Goal: Task Accomplishment & Management: Manage account settings

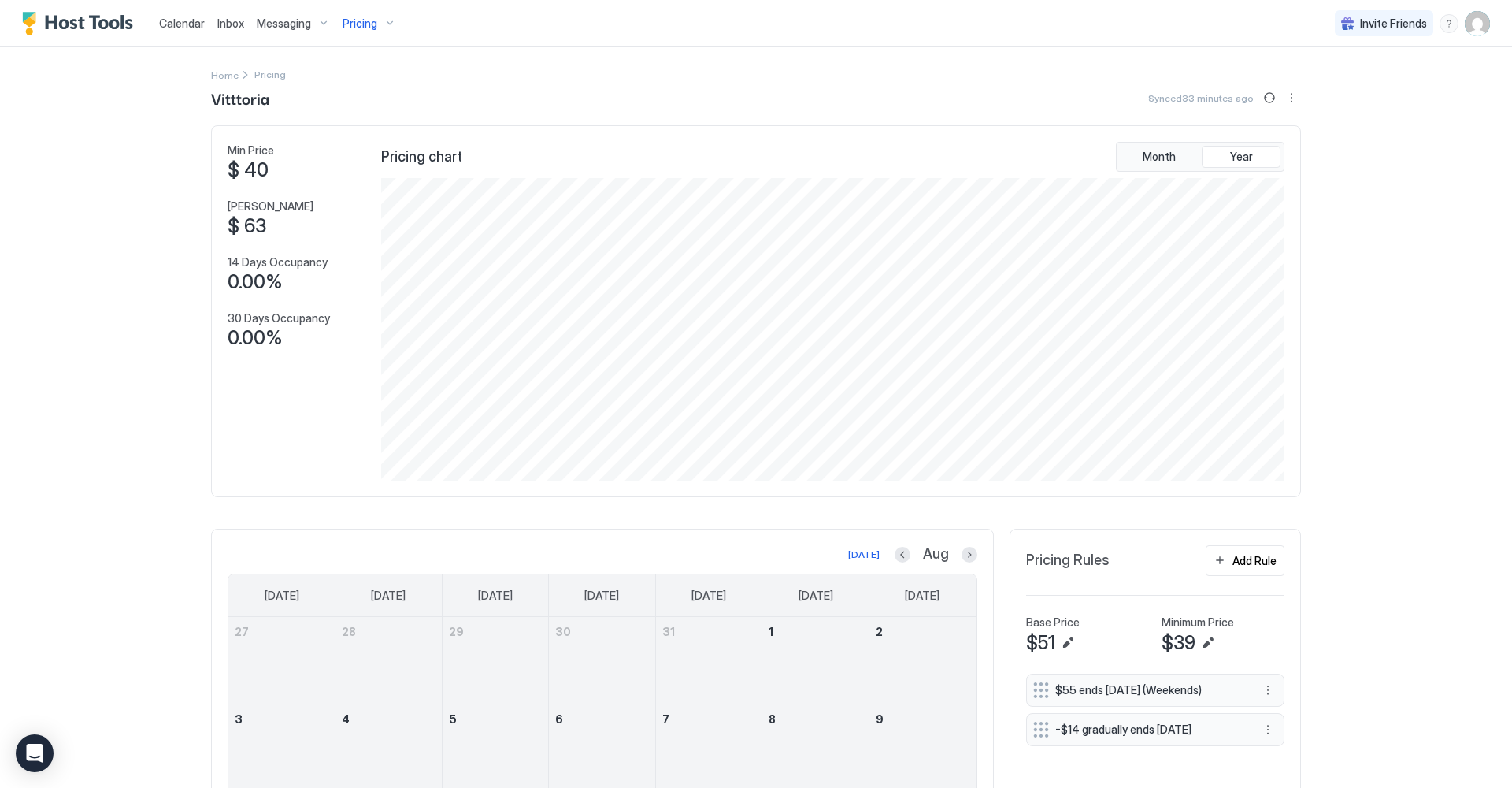
click at [372, 20] on span "Pricing" at bounding box center [360, 24] width 35 height 14
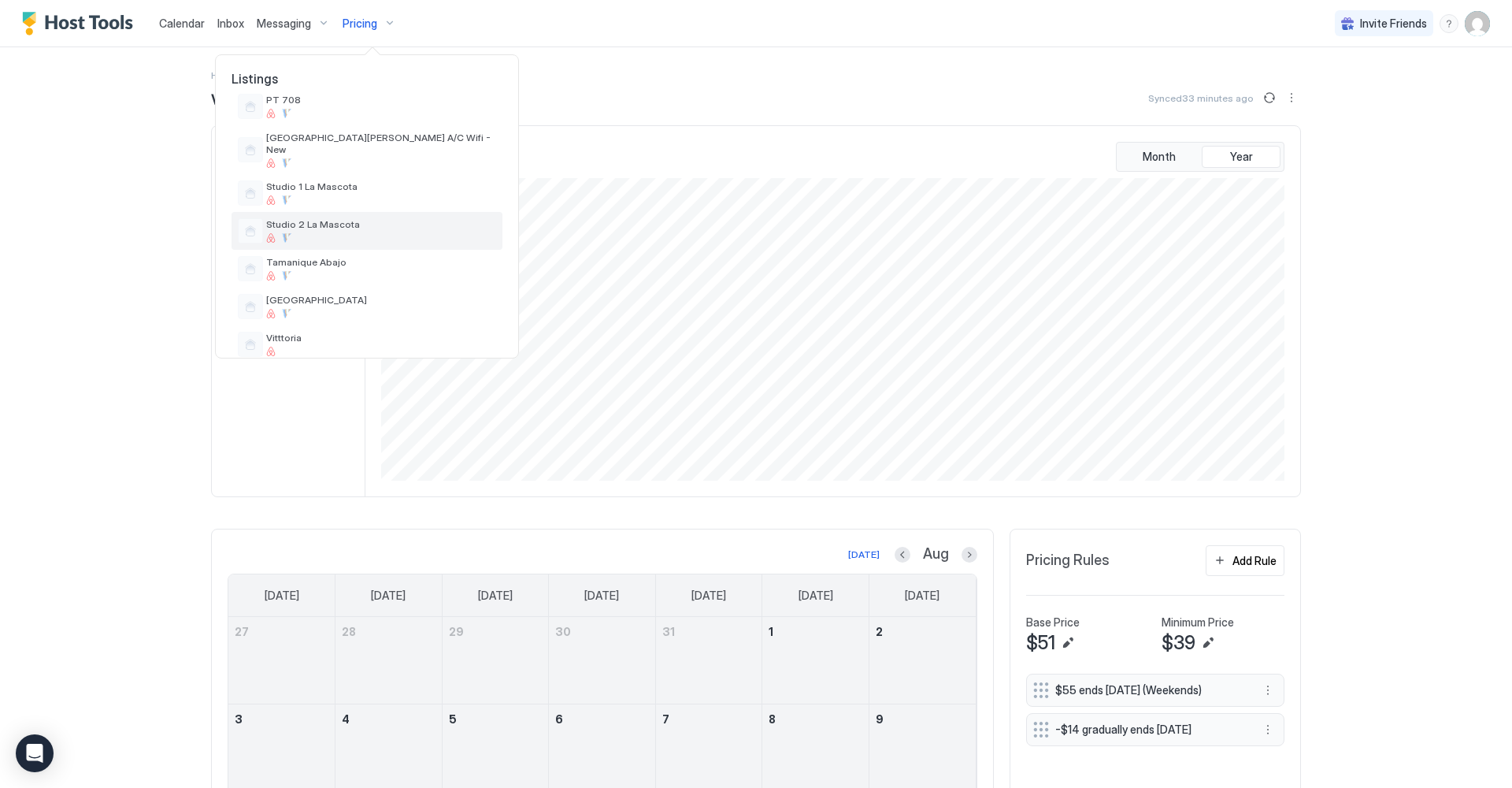
scroll to position [541, 0]
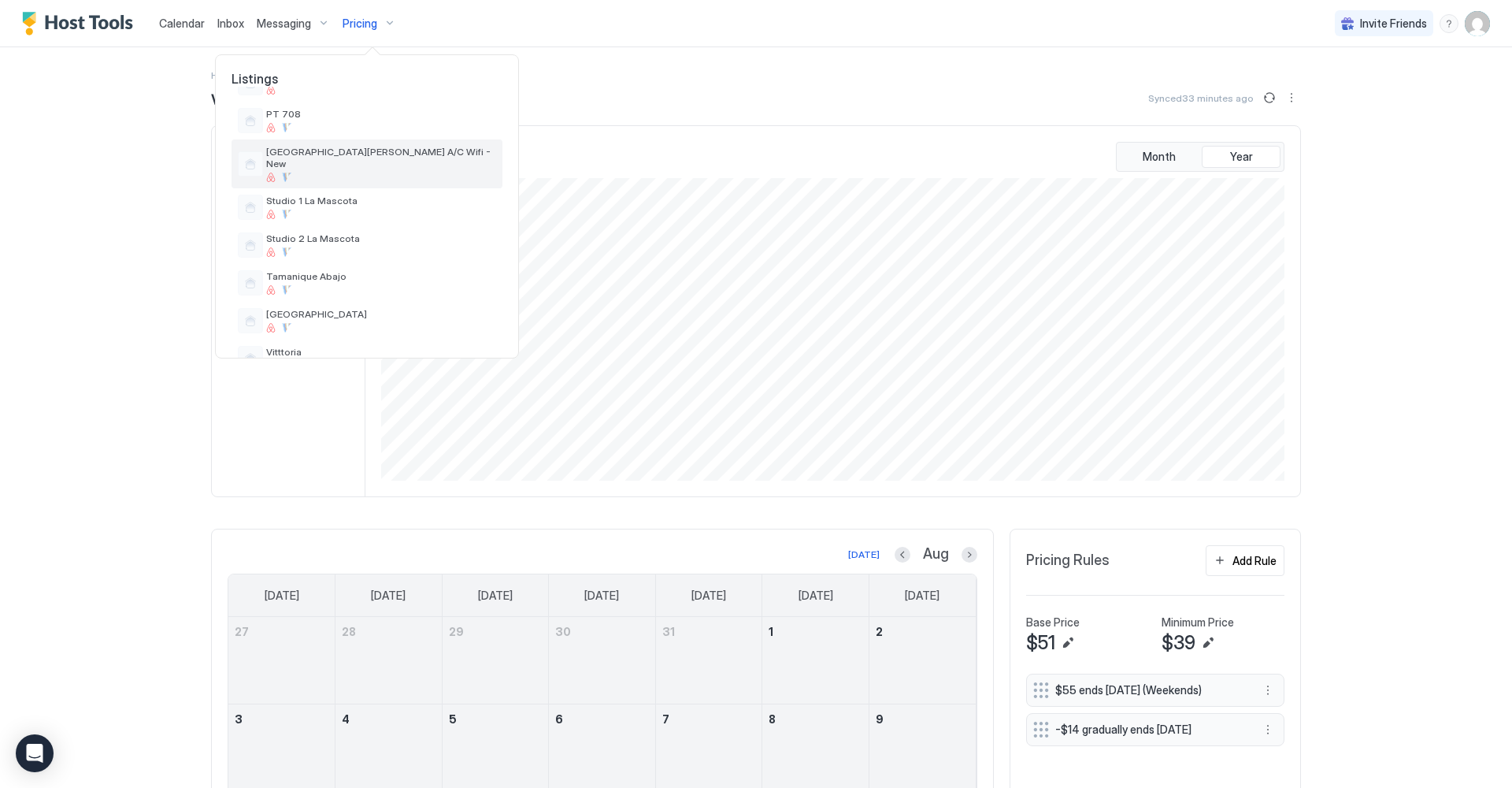
click at [379, 172] on div at bounding box center [381, 177] width 230 height 10
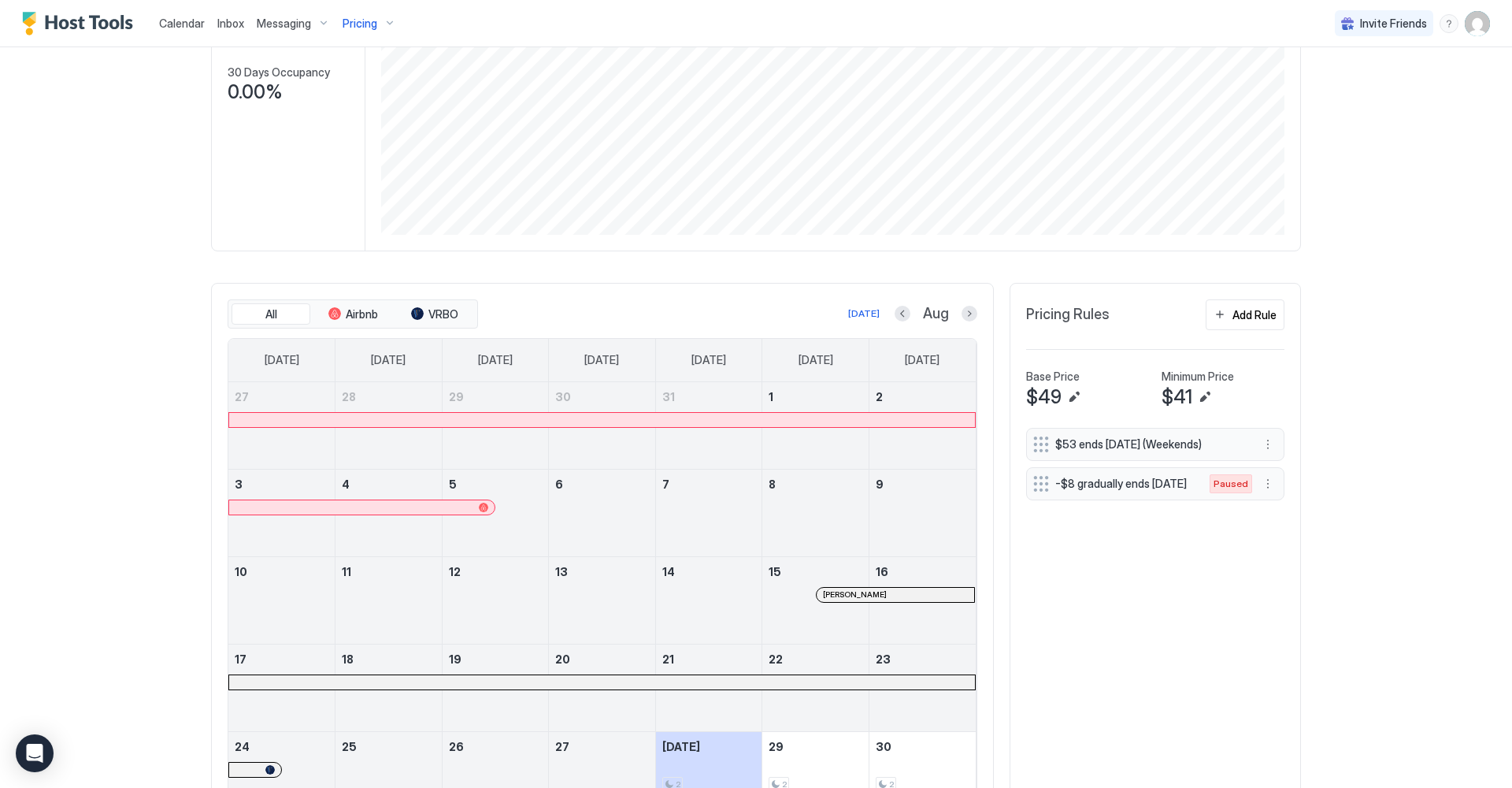
scroll to position [245, 0]
click at [1238, 490] on span "Paused" at bounding box center [1230, 484] width 35 height 14
click at [1267, 490] on button "More options" at bounding box center [1268, 484] width 19 height 19
click at [1283, 504] on div "Edit" at bounding box center [1290, 510] width 60 height 25
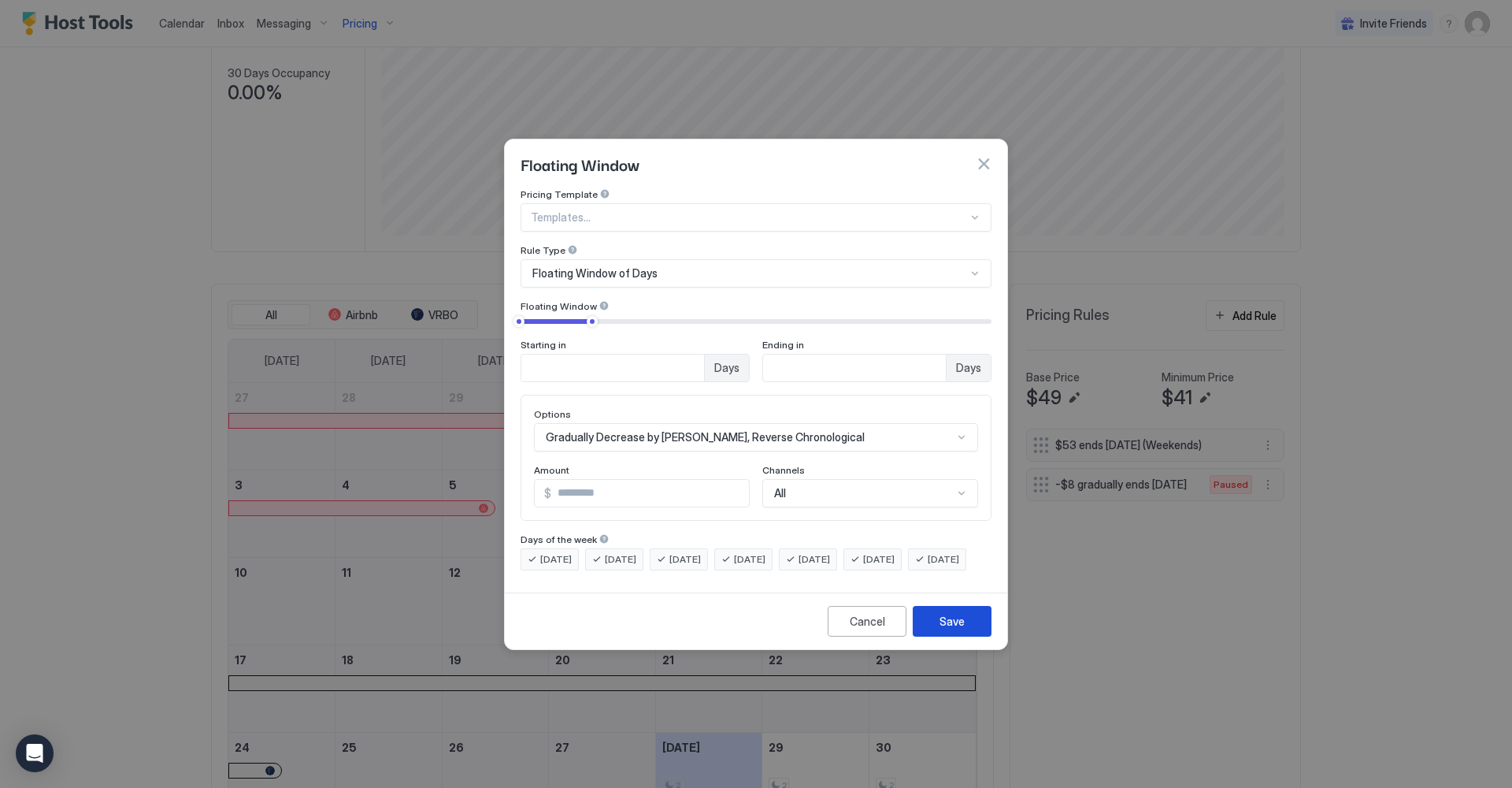
click at [935, 629] on button "Save" at bounding box center [952, 621] width 79 height 31
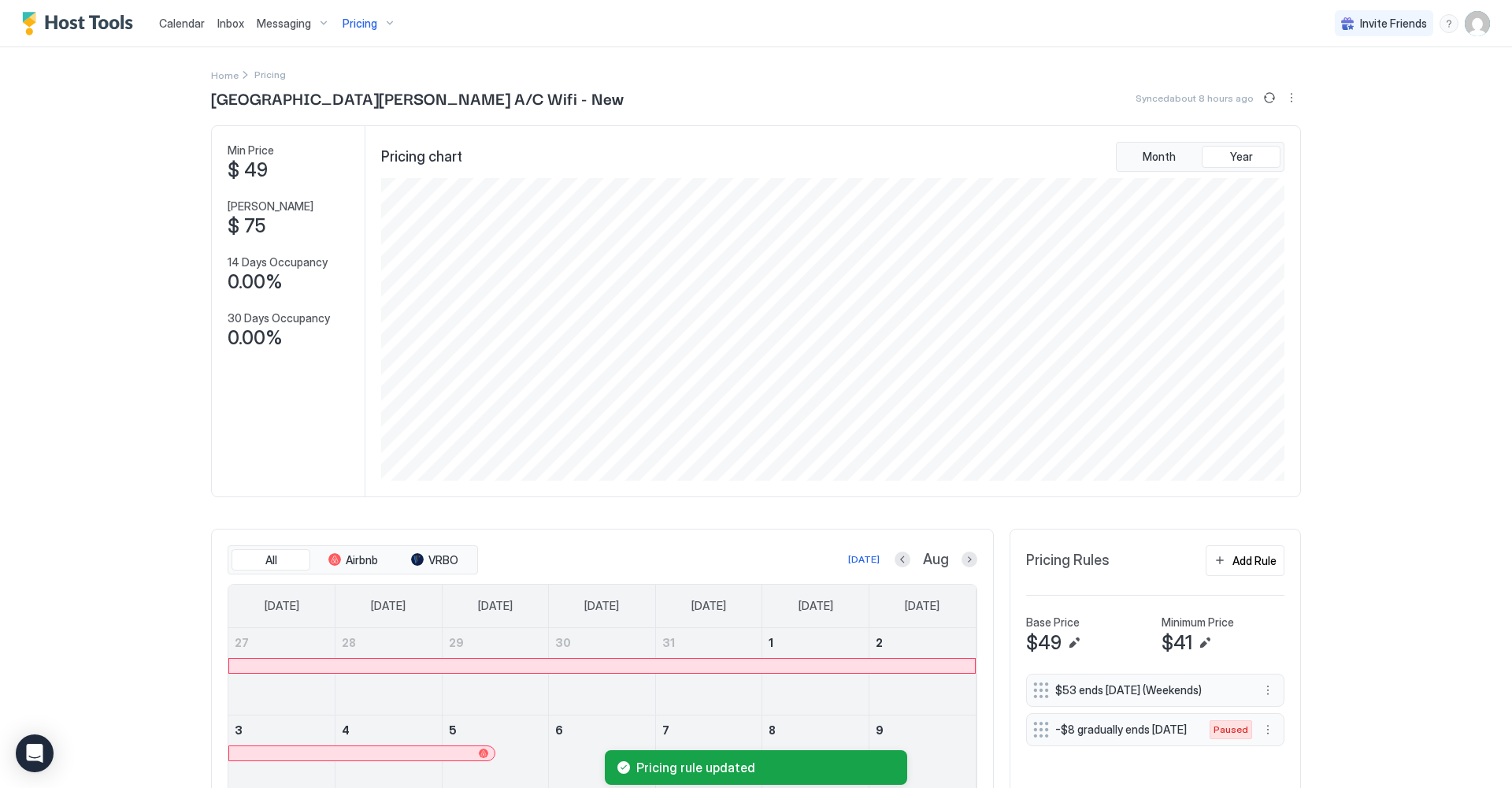
scroll to position [0, 0]
click at [1293, 95] on button "More options" at bounding box center [1292, 97] width 19 height 19
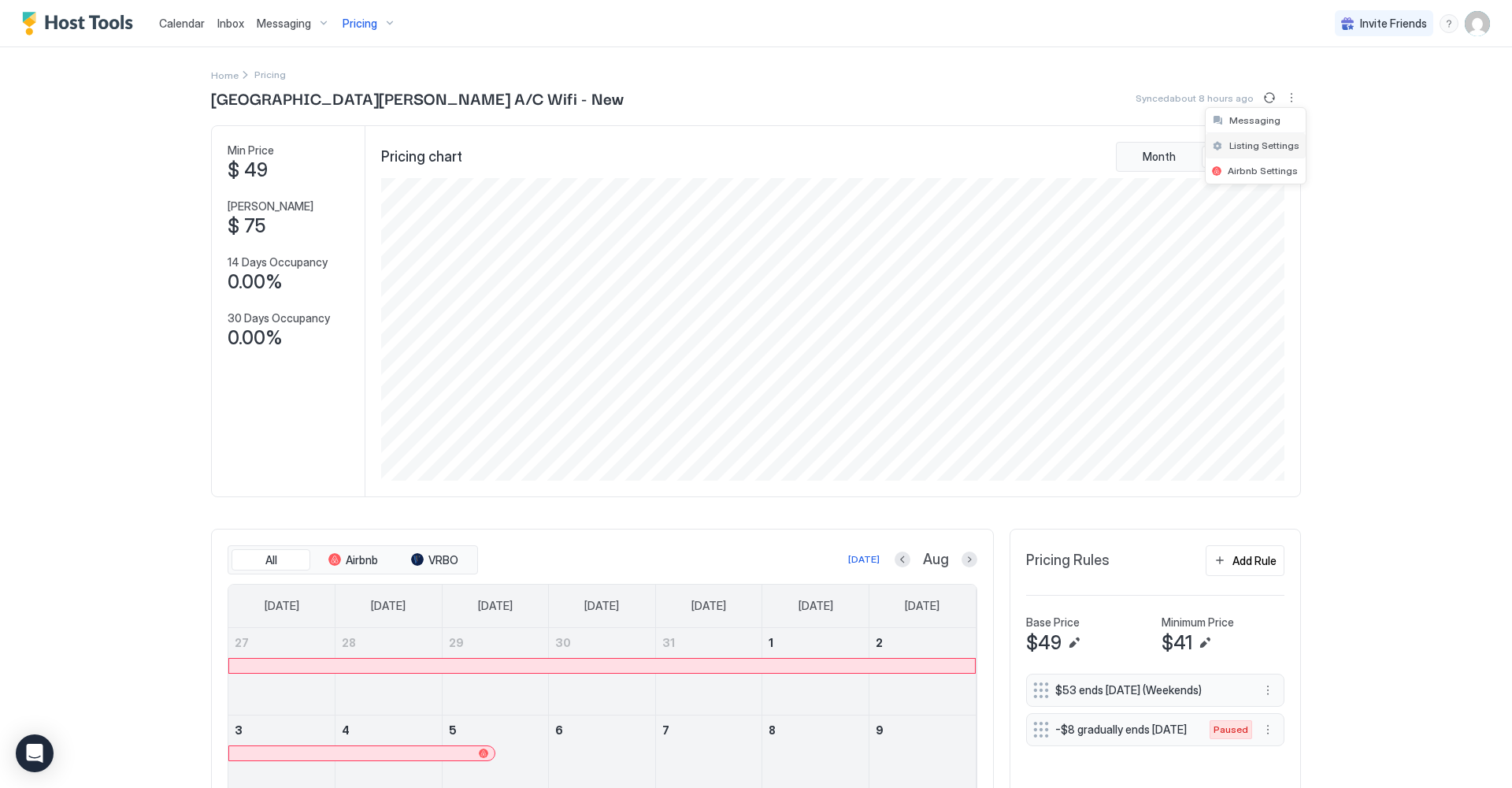
click at [1283, 146] on span "Listing Settings" at bounding box center [1264, 145] width 70 height 12
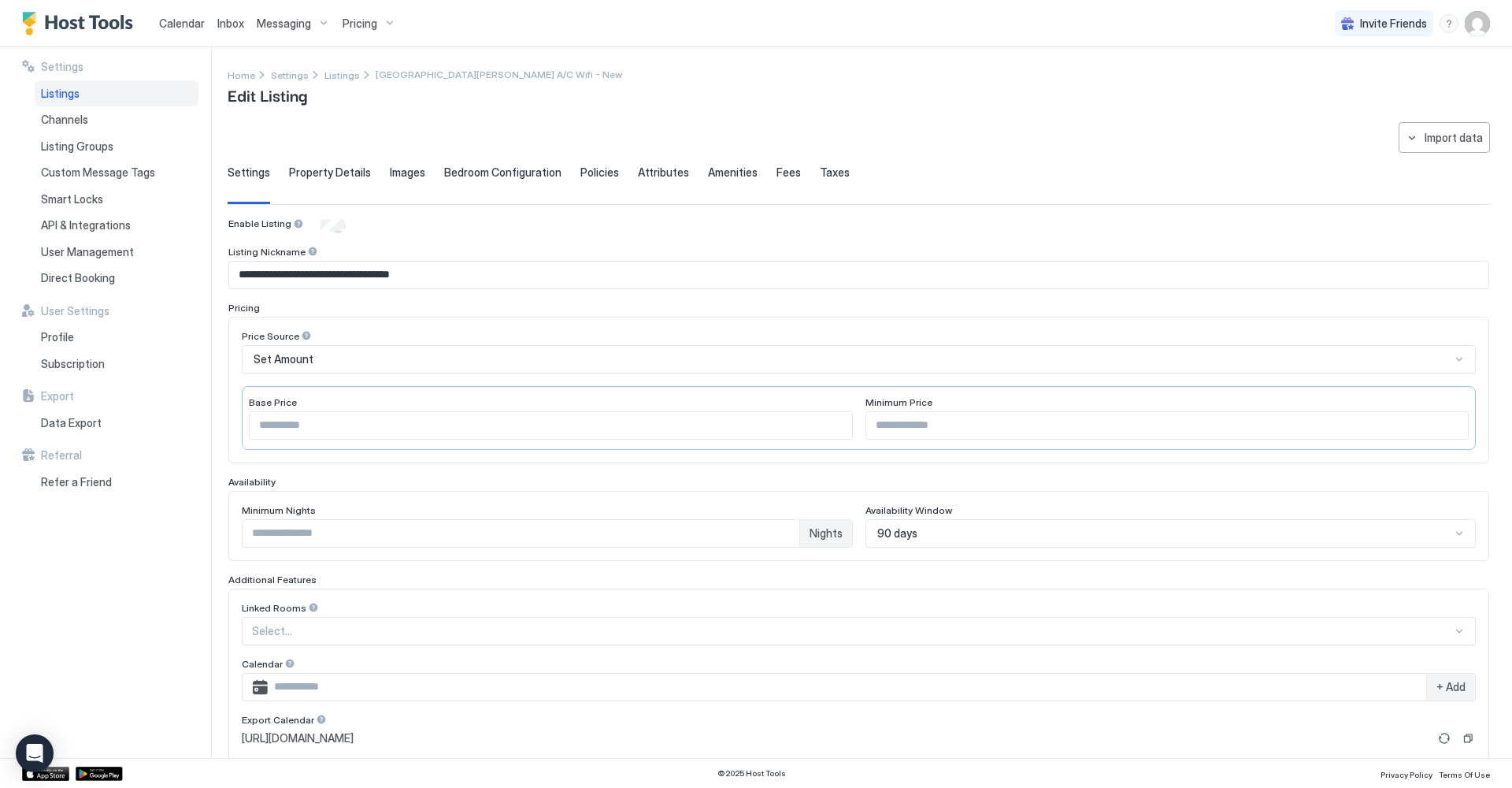
scroll to position [3, 0]
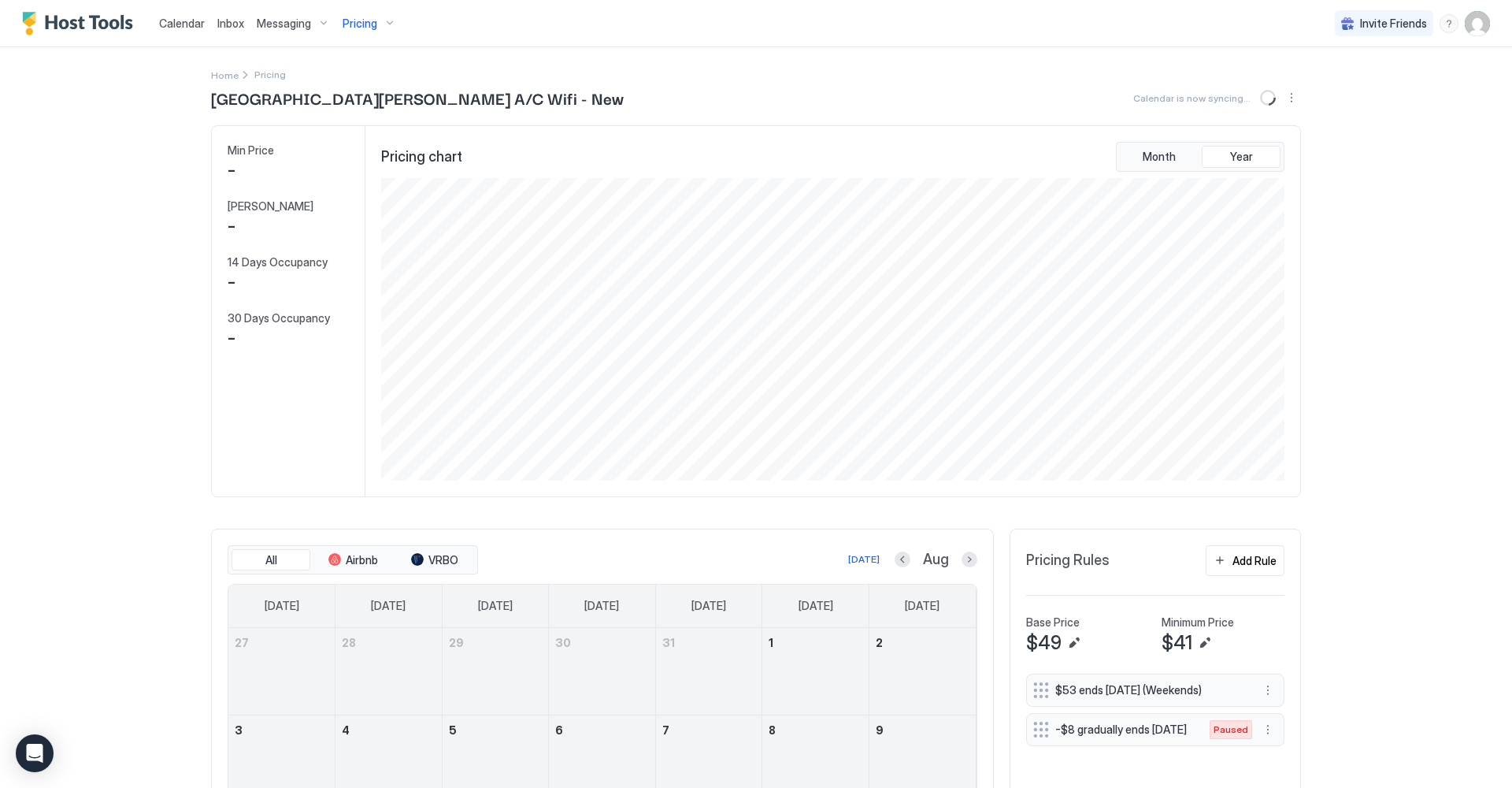
scroll to position [302, 907]
click at [1292, 98] on button "More options" at bounding box center [1292, 97] width 19 height 19
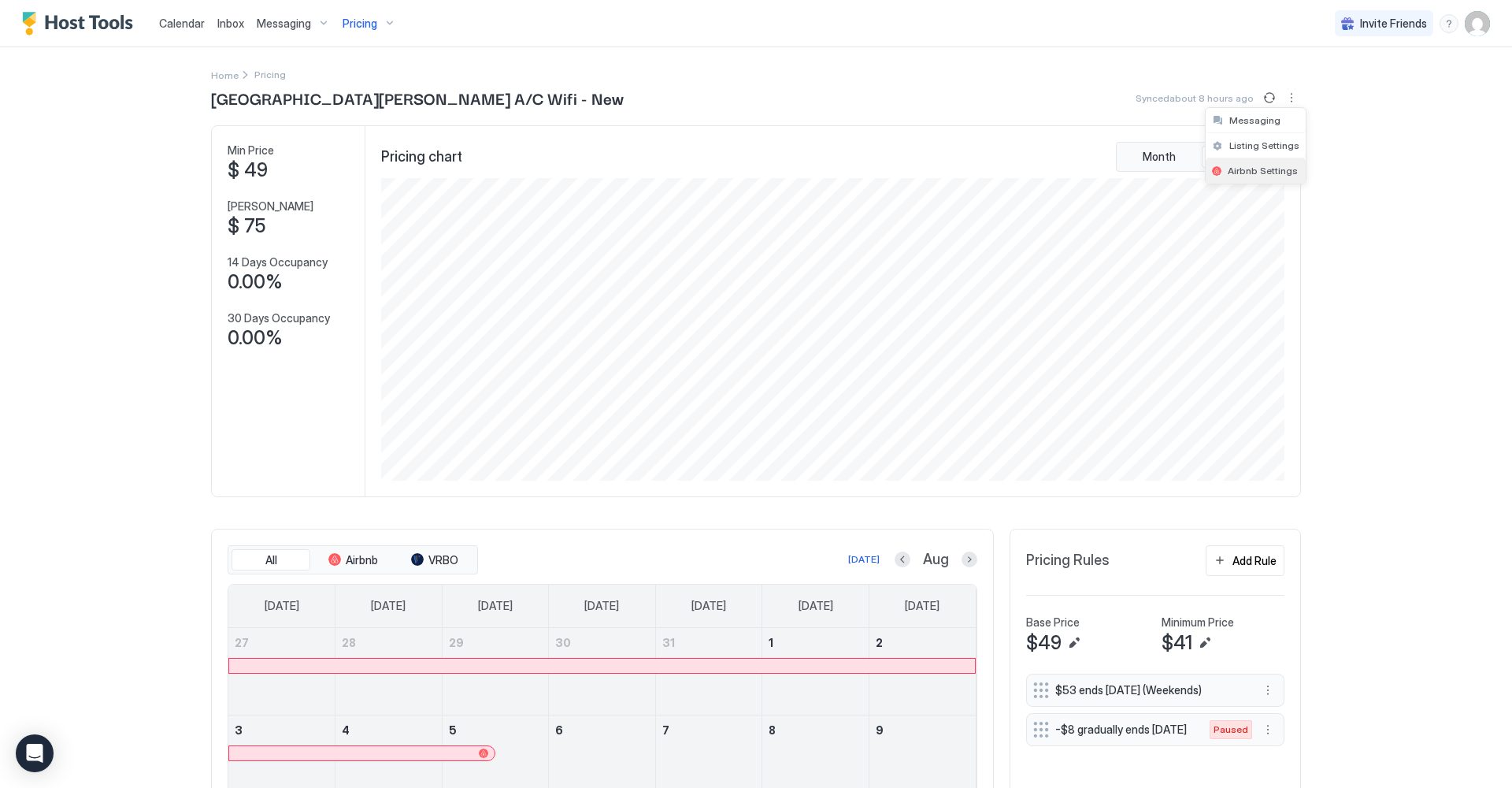
click at [1278, 165] on span "Airbnb Settings" at bounding box center [1262, 170] width 70 height 12
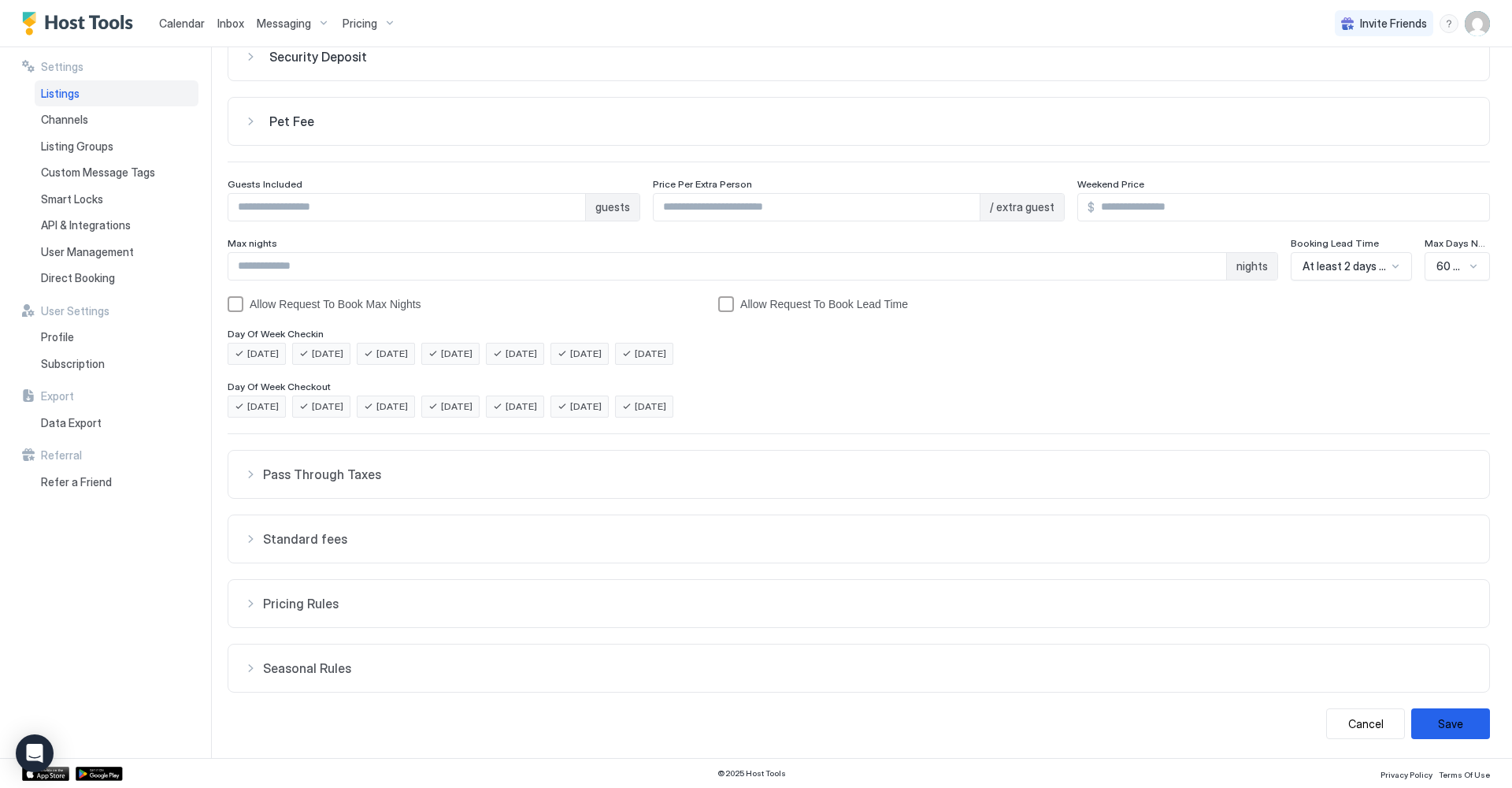
scroll to position [90, 0]
click at [246, 482] on div "Standard fees" at bounding box center [859, 474] width 1229 height 16
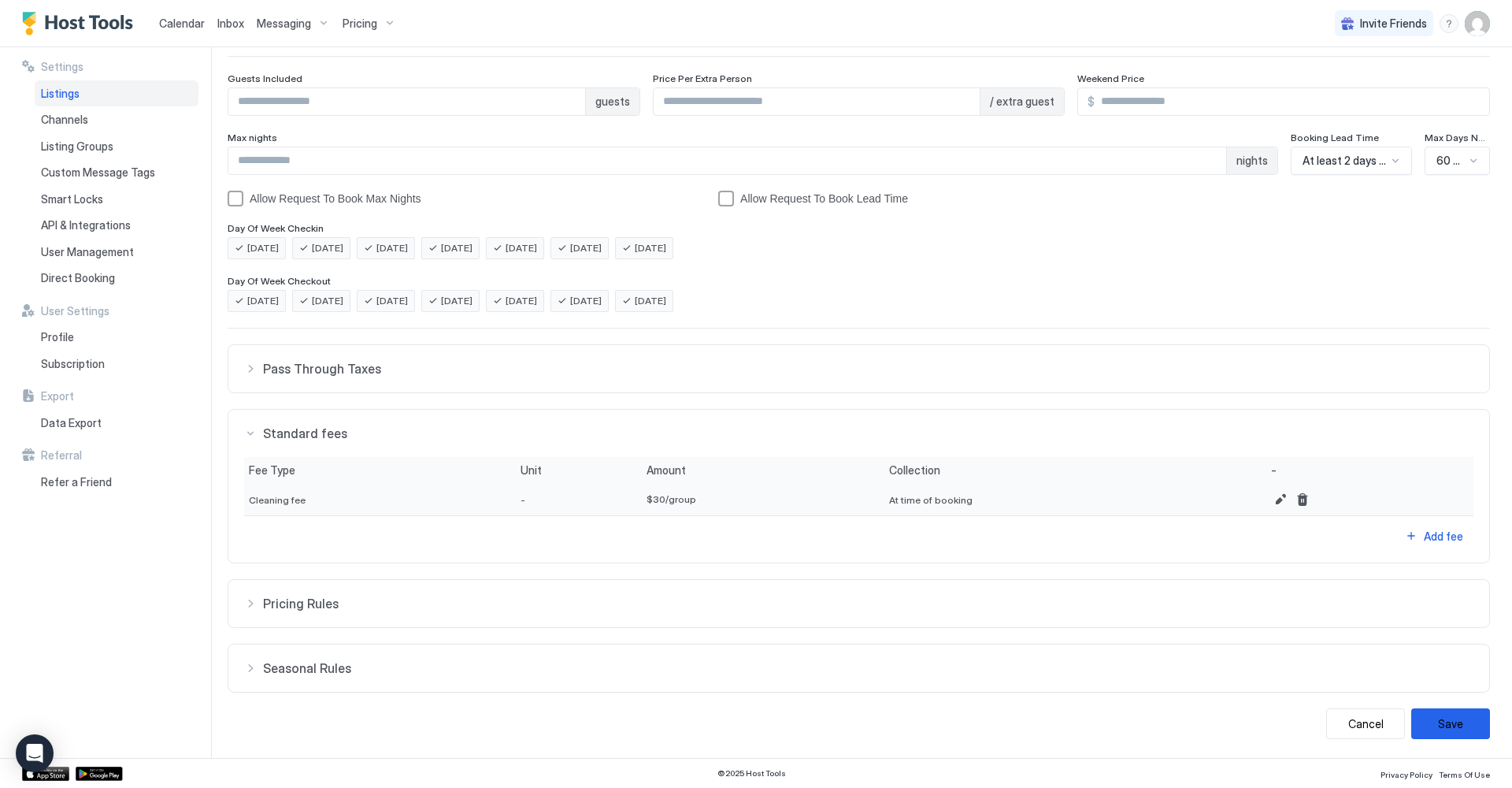
scroll to position [195, 0]
click at [1271, 504] on button "Edit" at bounding box center [1280, 499] width 19 height 19
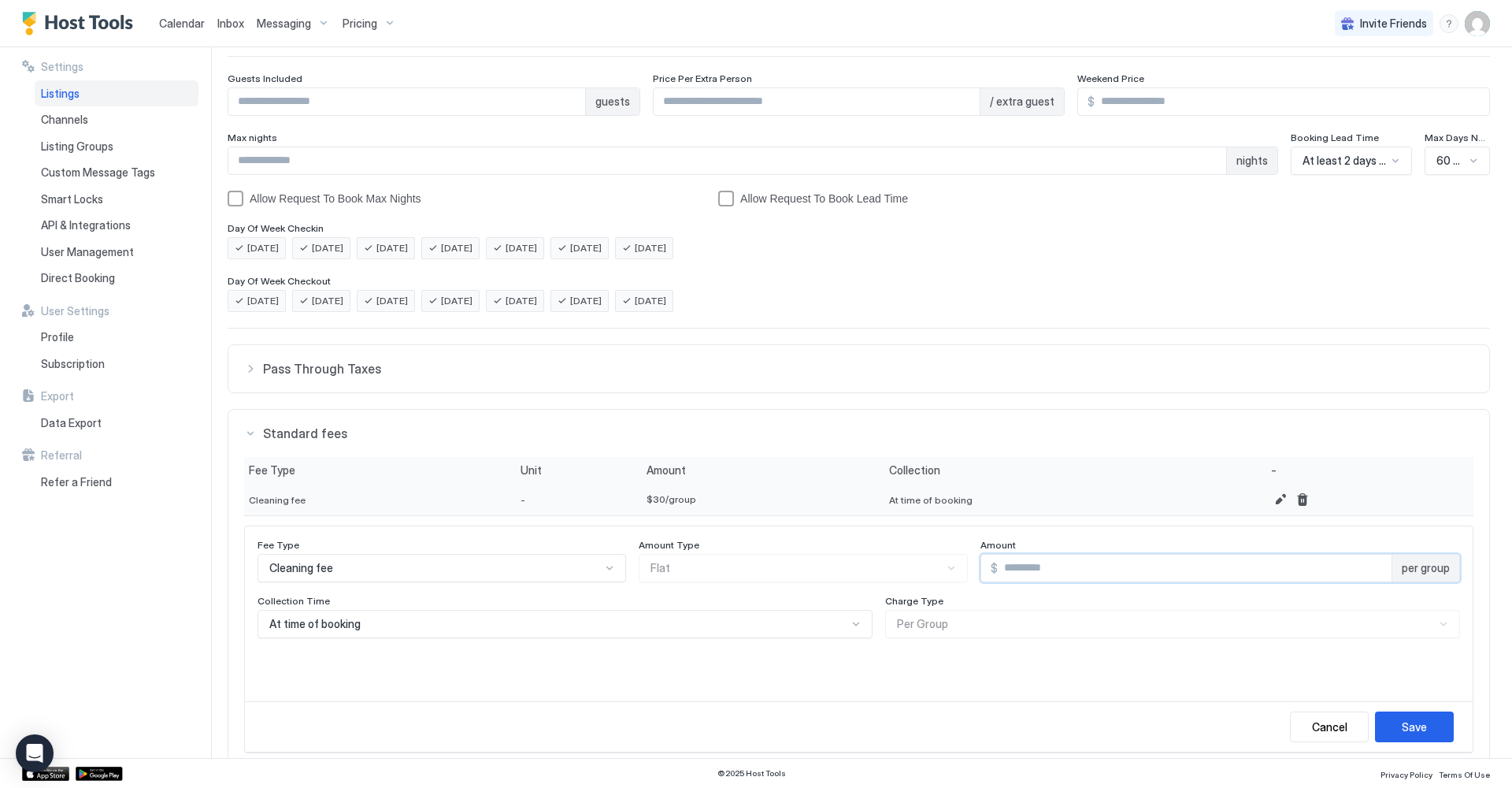
drag, startPoint x: 972, startPoint y: 564, endPoint x: 993, endPoint y: 564, distance: 21.0
click at [998, 564] on input "**" at bounding box center [1194, 568] width 394 height 27
type input "**"
click at [1416, 721] on div "Save" at bounding box center [1414, 727] width 25 height 17
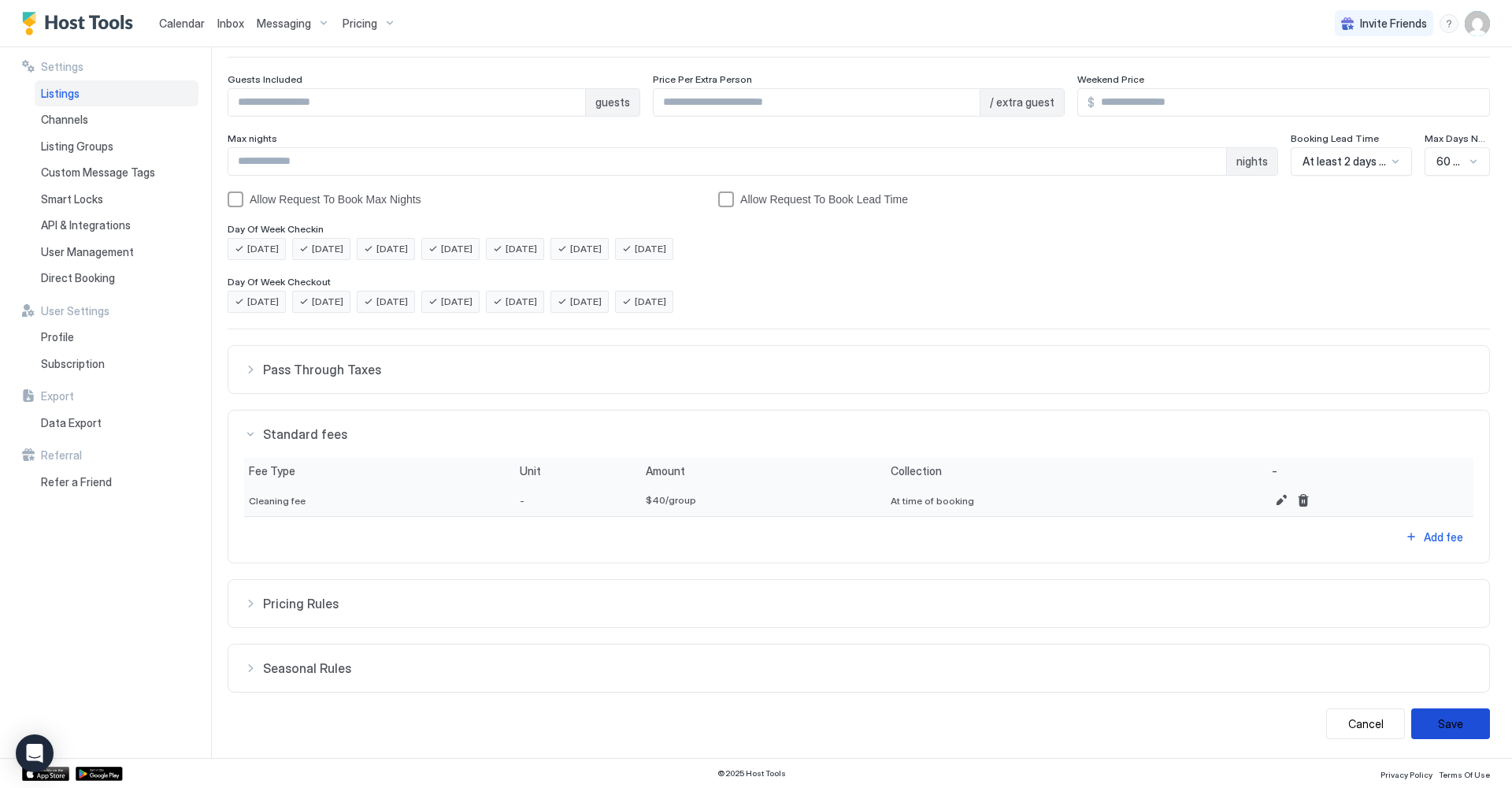
click at [1459, 727] on button "Save" at bounding box center [1451, 723] width 79 height 31
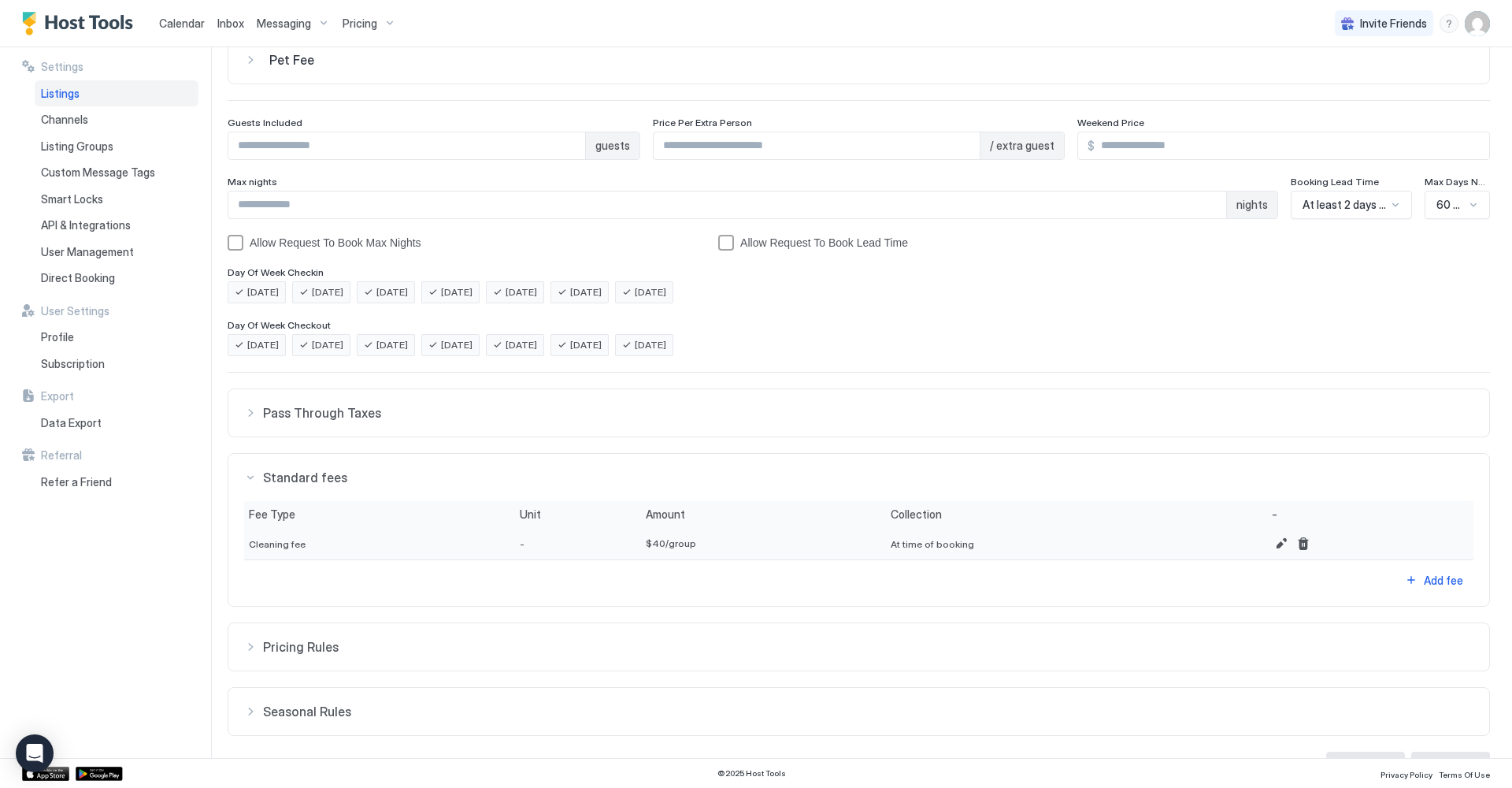
scroll to position [0, 0]
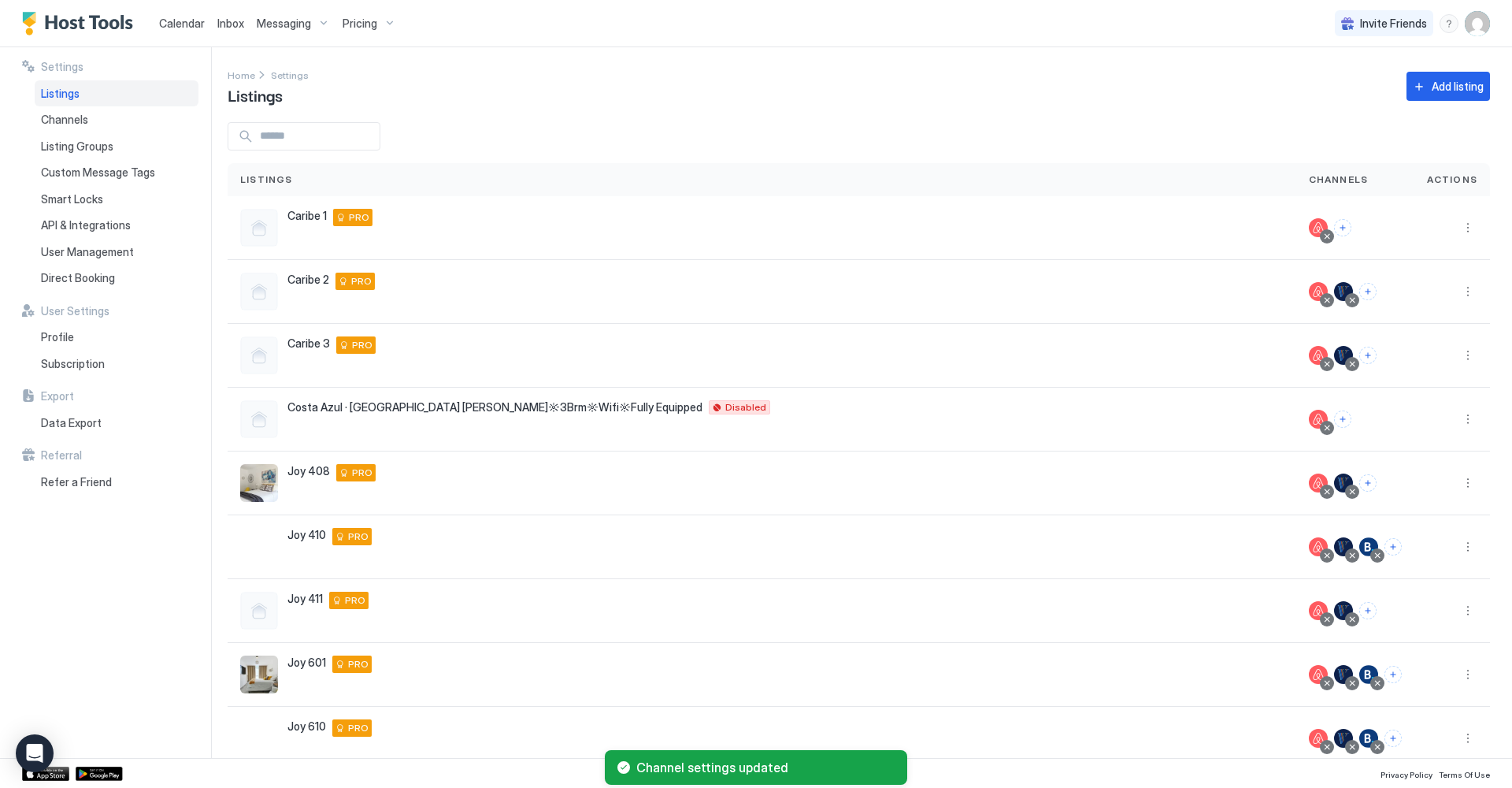
click at [184, 21] on span "Calendar" at bounding box center [181, 23] width 45 height 13
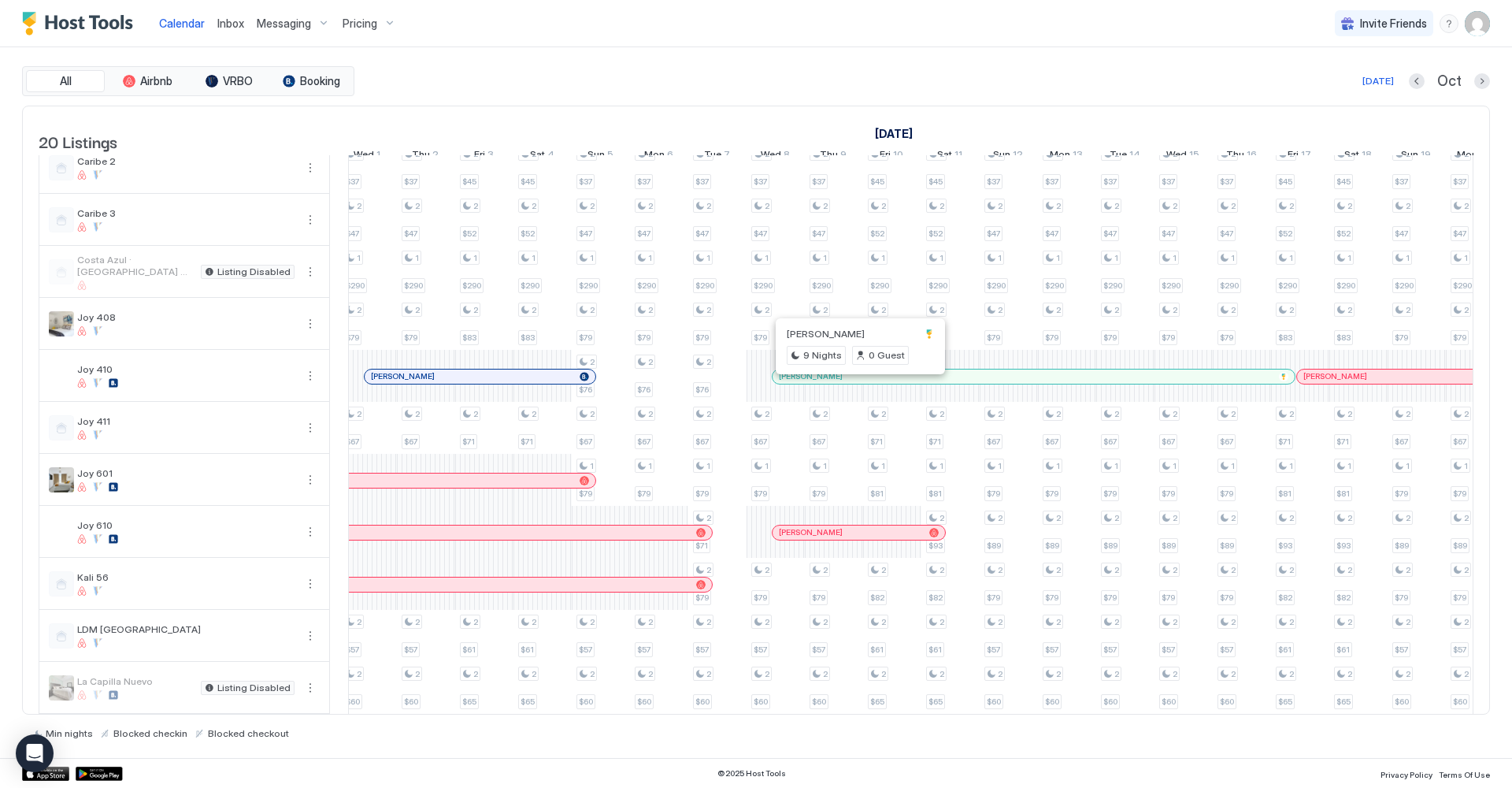
click at [857, 383] on div at bounding box center [857, 377] width 12 height 12
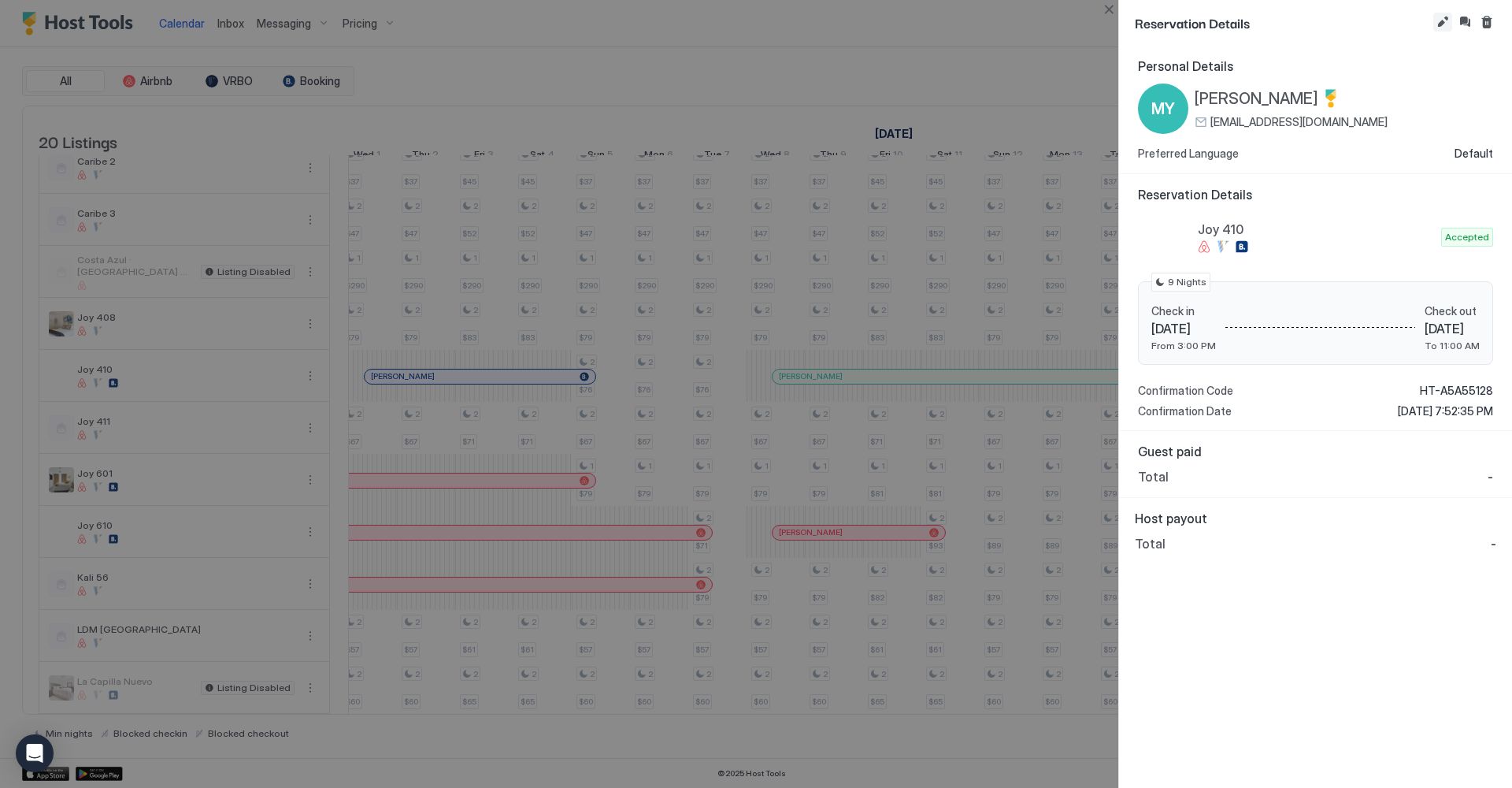
click at [1441, 21] on button "Edit reservation" at bounding box center [1443, 21] width 19 height 19
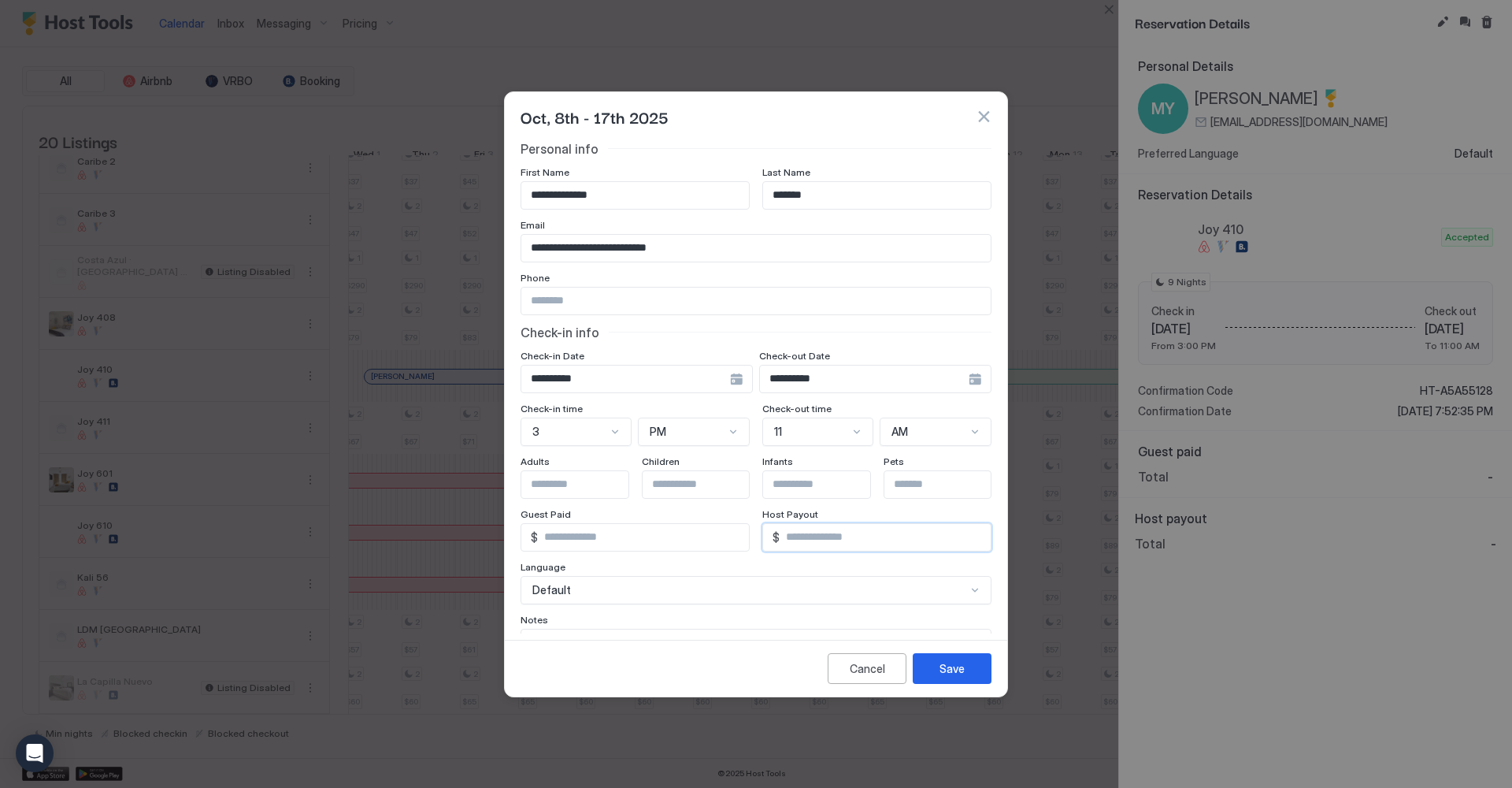
drag, startPoint x: 824, startPoint y: 544, endPoint x: 768, endPoint y: 533, distance: 57.1
click at [750, 533] on div "$ *" at bounding box center [635, 537] width 229 height 28
type input "***"
click at [955, 665] on div "Save" at bounding box center [952, 668] width 25 height 17
